Goal: Obtain resource: Download file/media

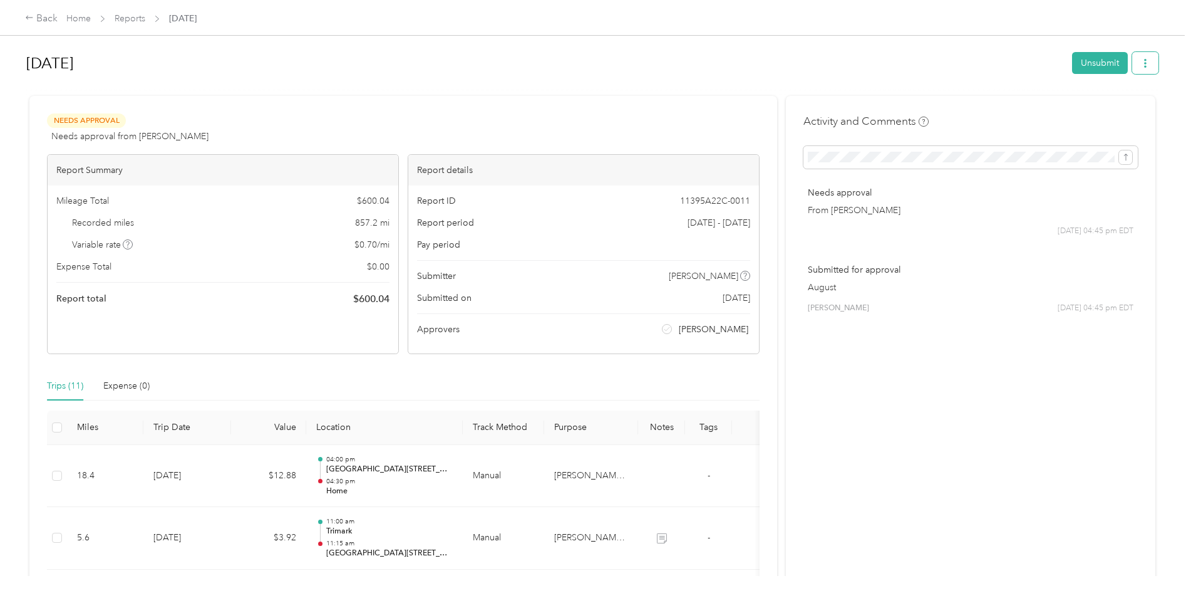
click at [1139, 69] on button "button" at bounding box center [1146, 63] width 26 height 22
click at [1112, 108] on span "Download" at bounding box center [1106, 109] width 41 height 13
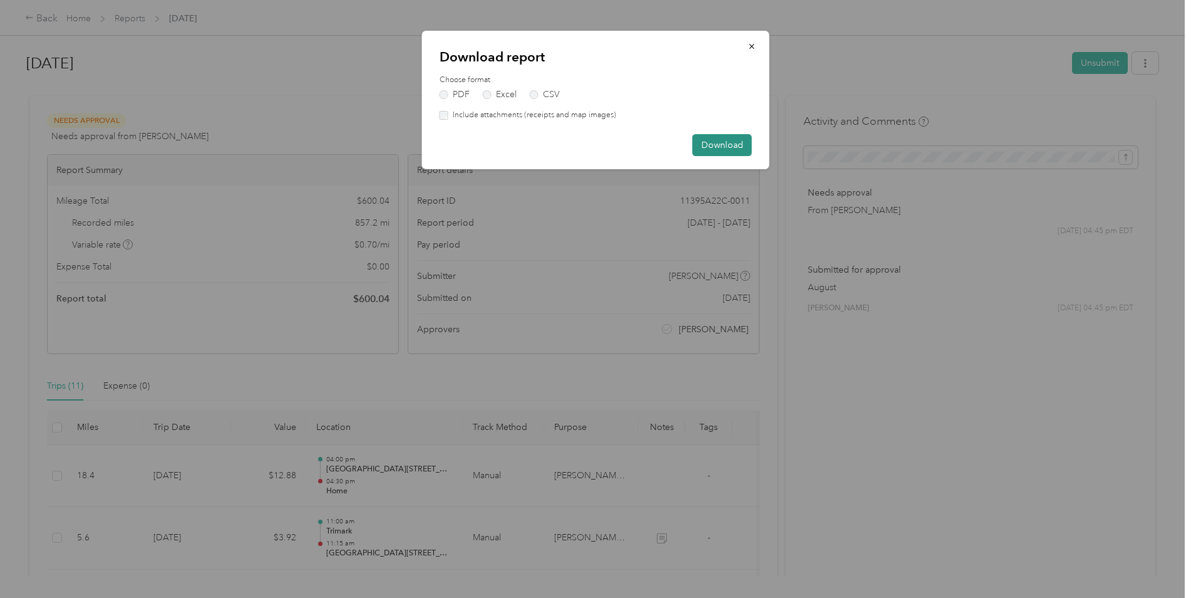
click at [703, 140] on button "Download" at bounding box center [723, 145] width 60 height 22
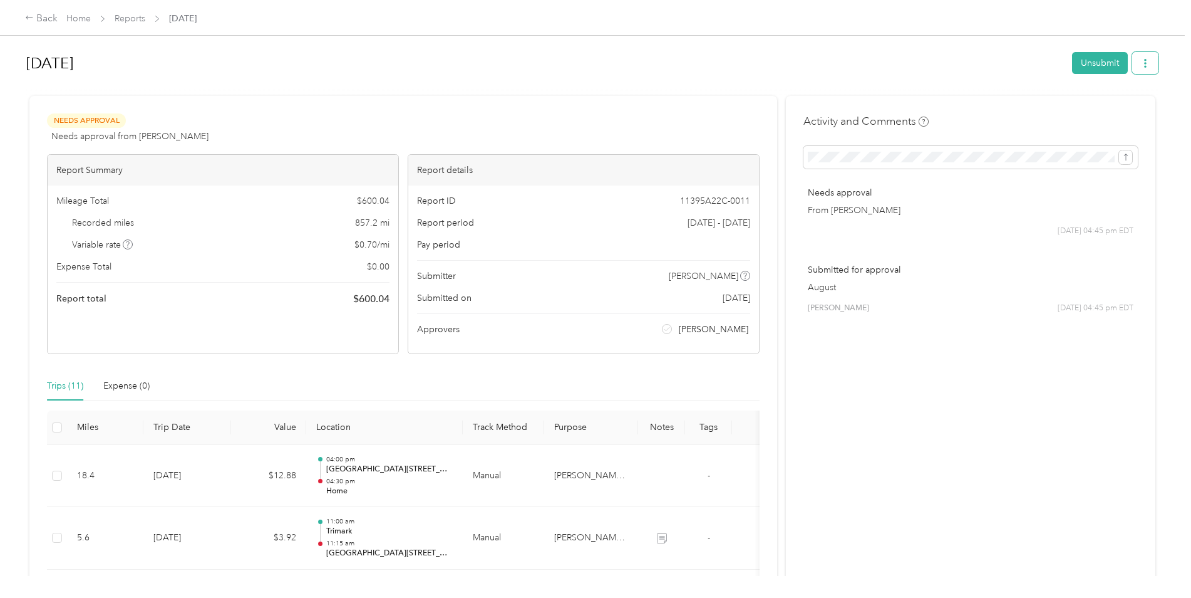
click at [1143, 59] on icon "button" at bounding box center [1145, 63] width 9 height 9
click at [1129, 81] on span "Copy share link" at bounding box center [1116, 87] width 61 height 13
